Goal: Find specific page/section

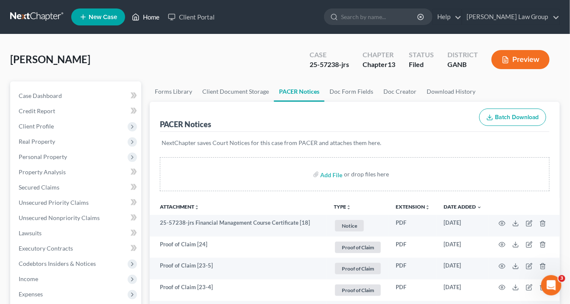
click at [153, 17] on link "Home" at bounding box center [146, 16] width 36 height 15
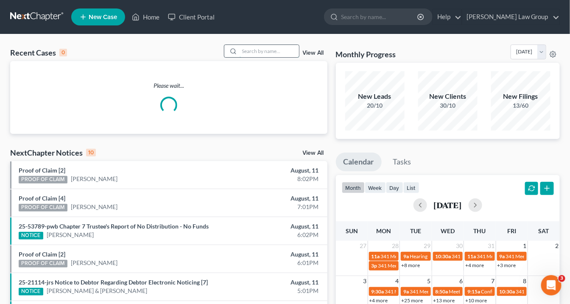
click at [254, 50] on input "search" at bounding box center [269, 51] width 59 height 12
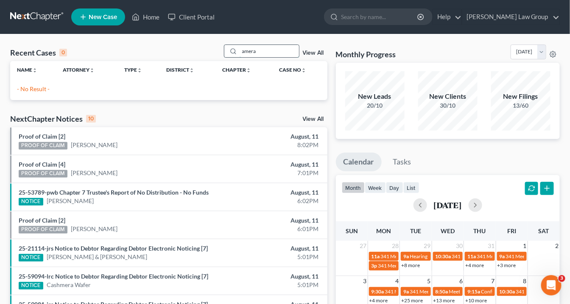
click at [253, 51] on input "amera" at bounding box center [269, 51] width 59 height 12
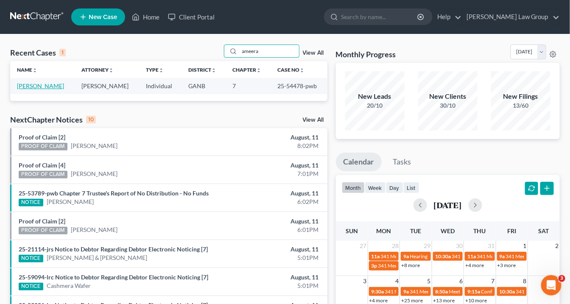
type input "ameera"
click at [34, 86] on link "[PERSON_NAME]" at bounding box center [40, 85] width 47 height 7
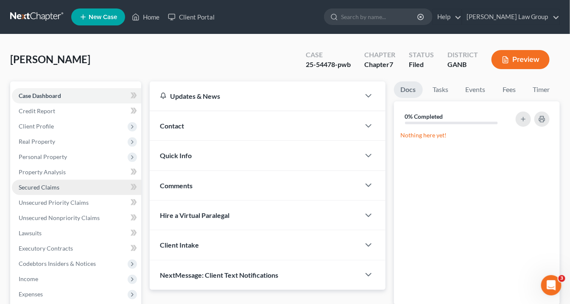
click at [48, 187] on span "Secured Claims" at bounding box center [39, 187] width 41 height 7
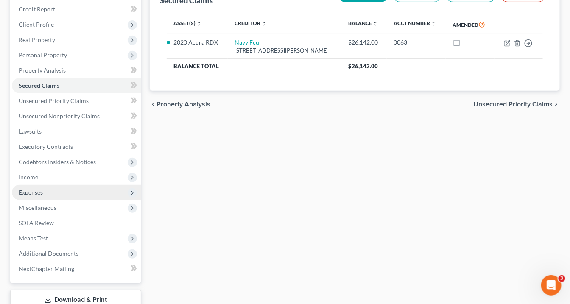
scroll to position [161, 0]
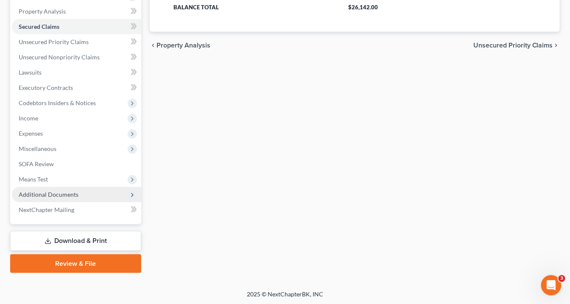
click at [88, 193] on span "Additional Documents" at bounding box center [76, 194] width 129 height 15
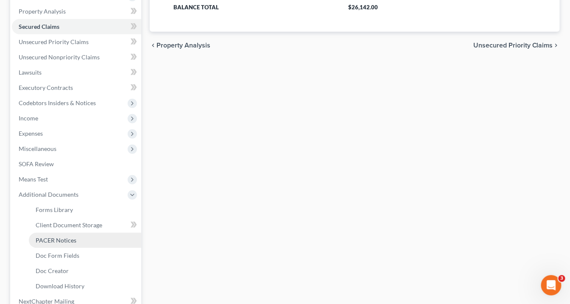
click at [83, 244] on link "PACER Notices" at bounding box center [85, 240] width 112 height 15
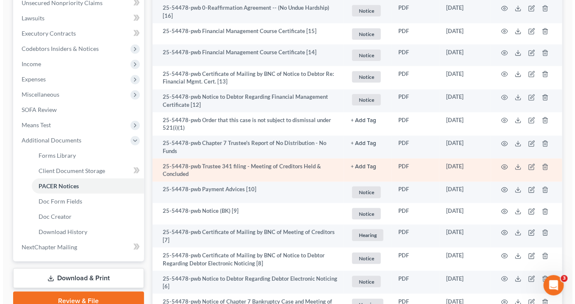
scroll to position [305, 0]
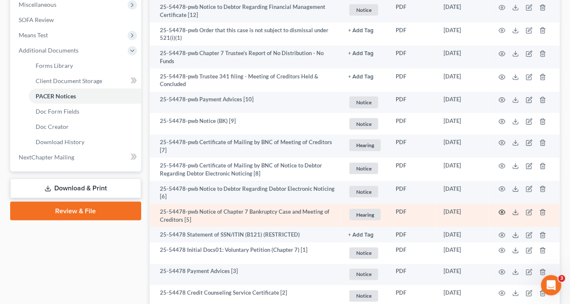
click at [504, 210] on icon "button" at bounding box center [502, 212] width 7 height 7
